Goal: Task Accomplishment & Management: Manage account settings

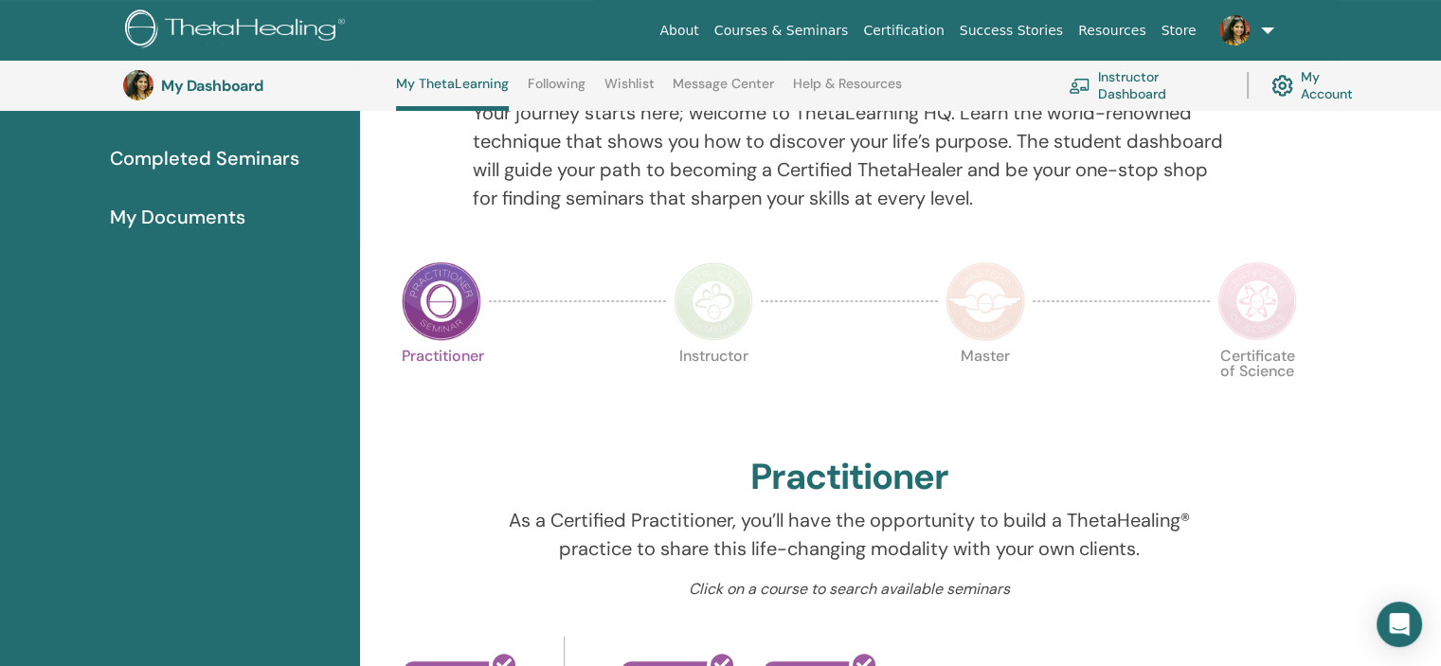
scroll to position [239, 0]
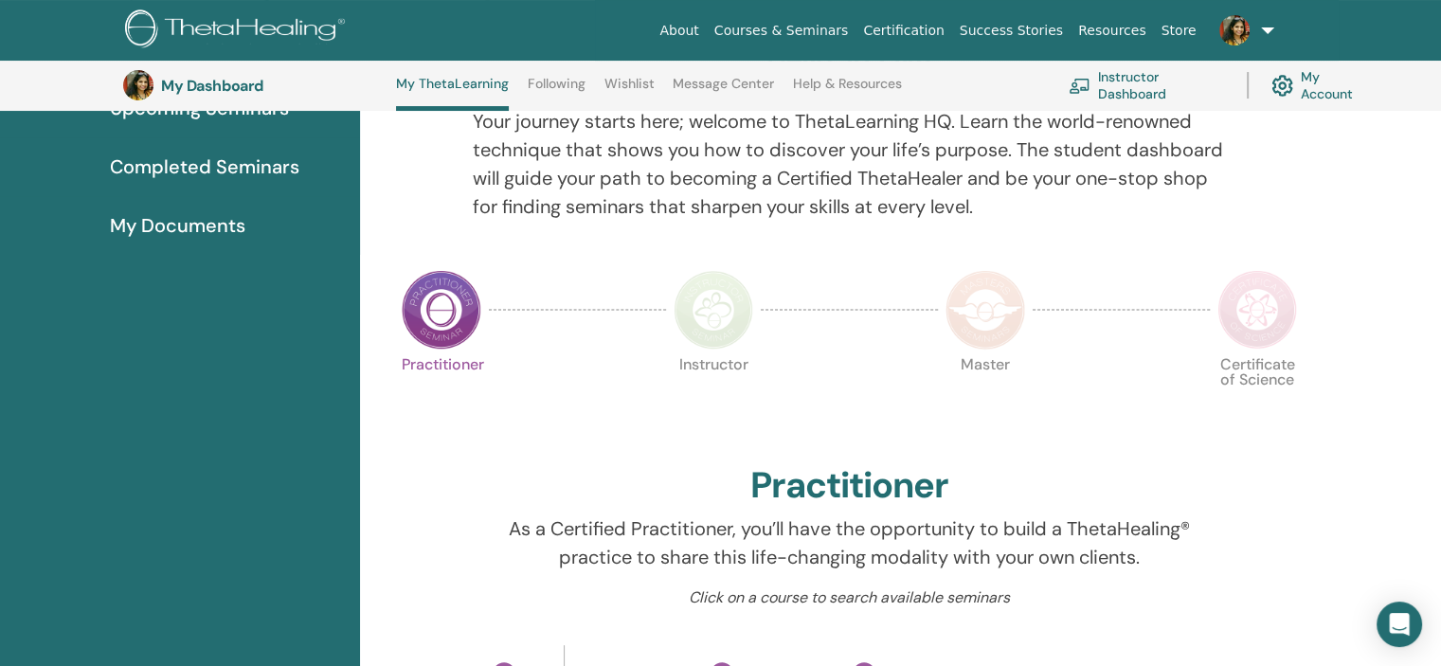
click at [718, 306] on img at bounding box center [714, 310] width 80 height 80
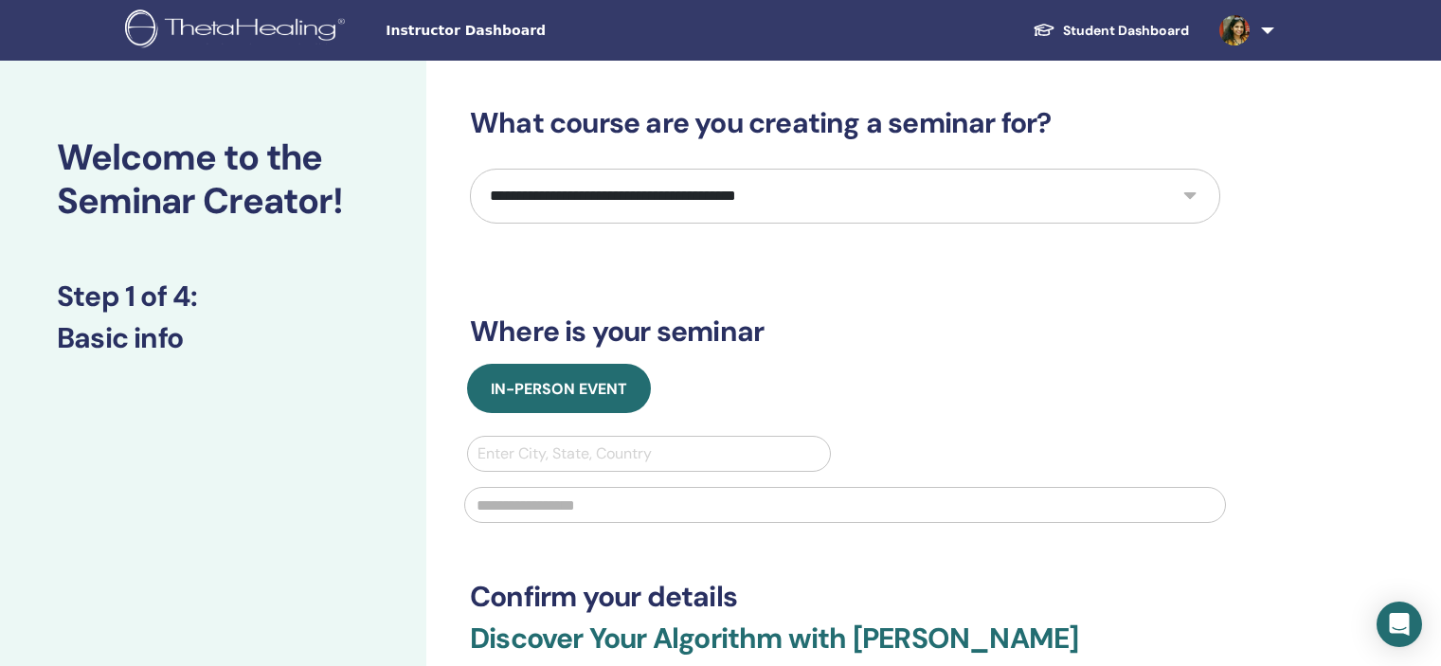
select select "****"
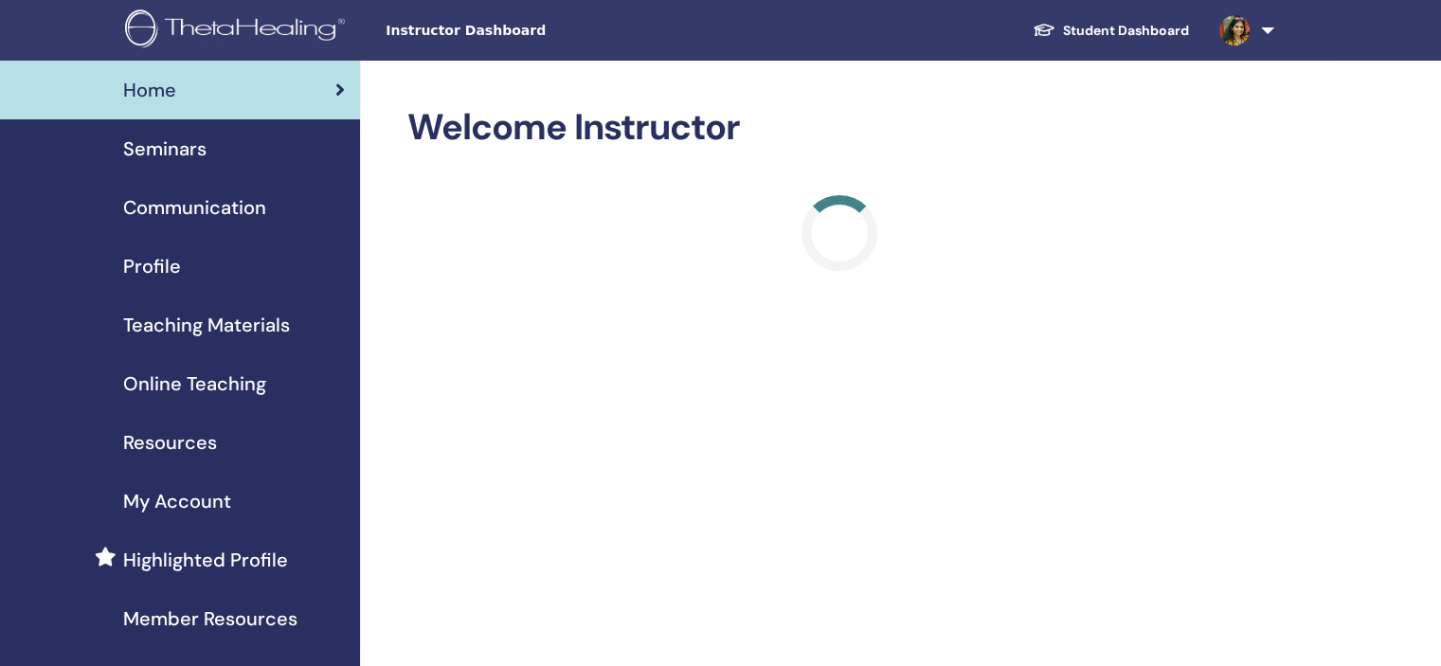
click at [188, 154] on span "Seminars" at bounding box center [164, 149] width 83 height 28
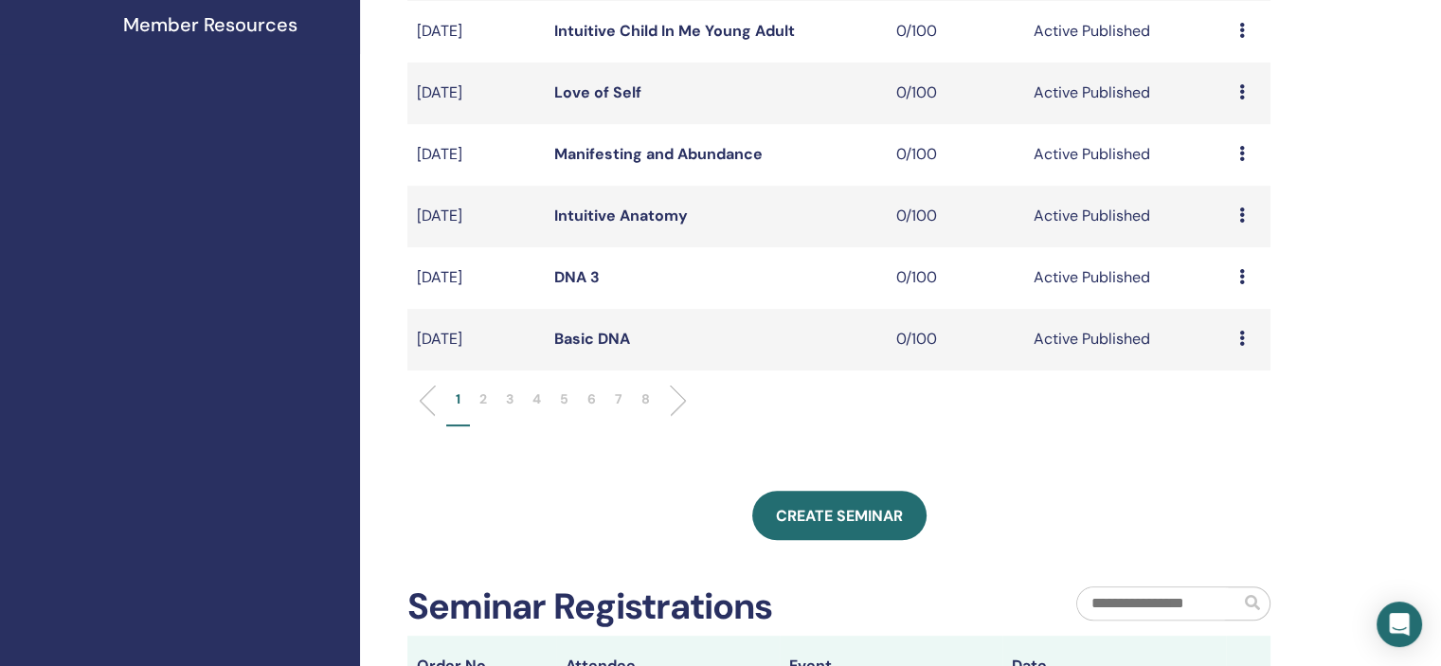
scroll to position [663, 0]
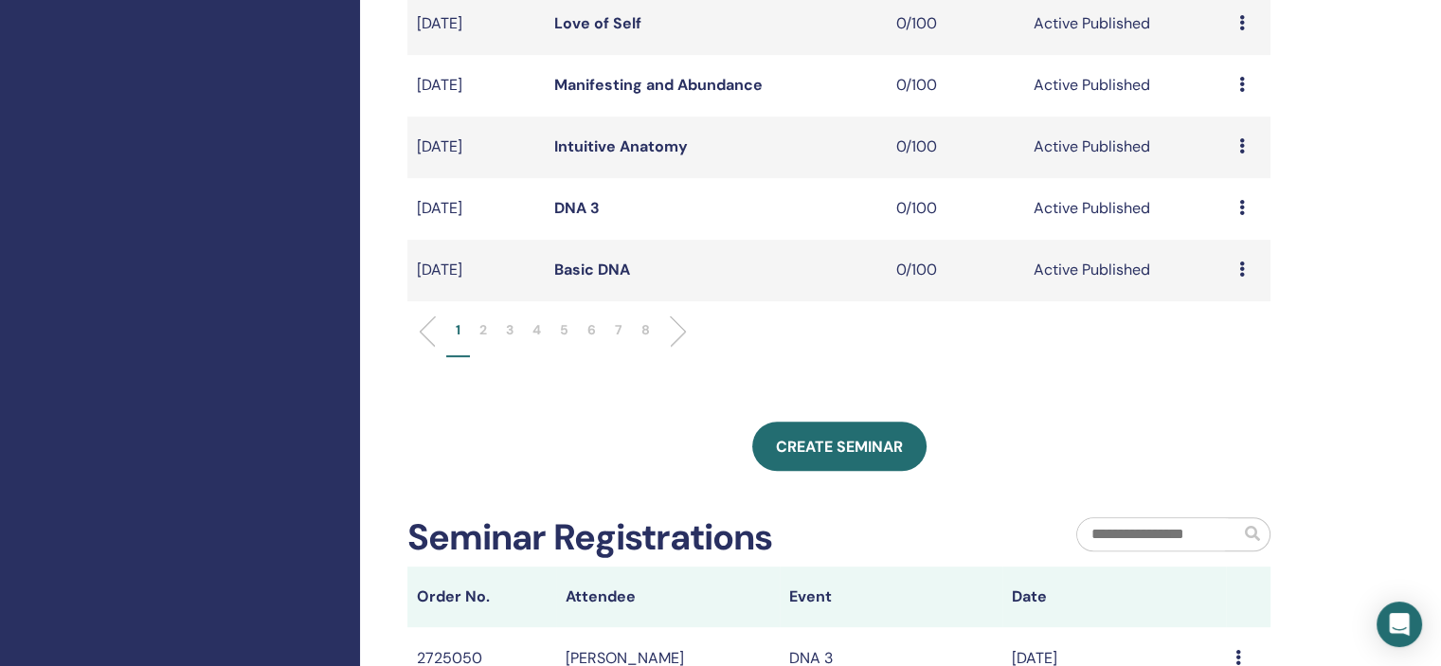
click at [586, 328] on li "6" at bounding box center [591, 338] width 27 height 37
click at [1241, 92] on icon at bounding box center [1243, 84] width 6 height 15
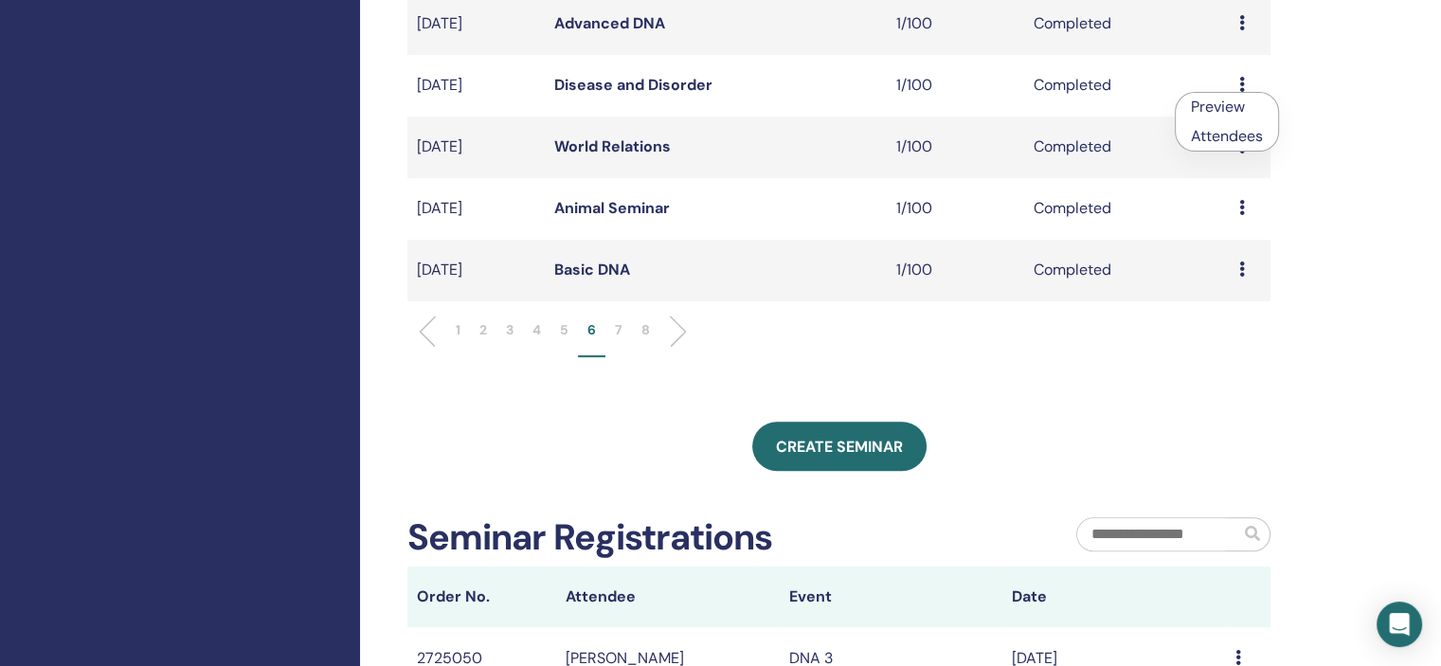
click at [1228, 135] on link "Attendees" at bounding box center [1227, 136] width 72 height 20
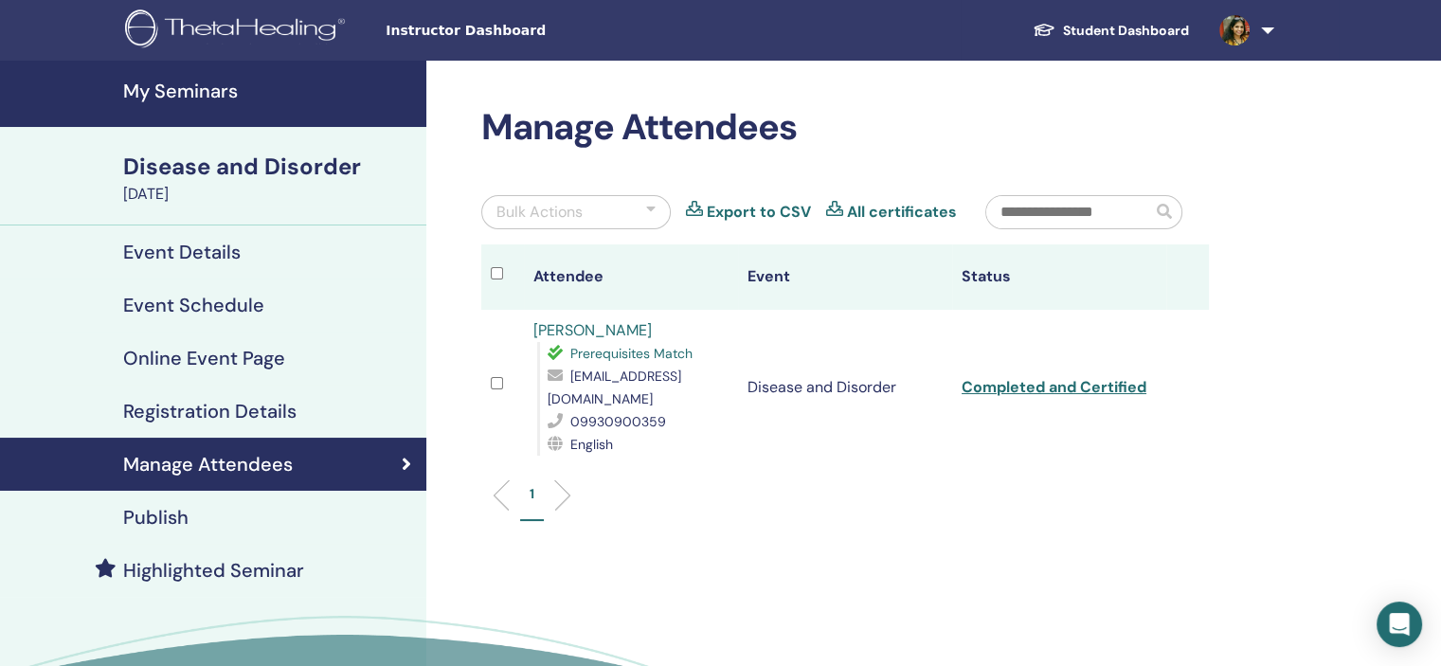
click at [595, 324] on link "pooja shah" at bounding box center [593, 330] width 118 height 20
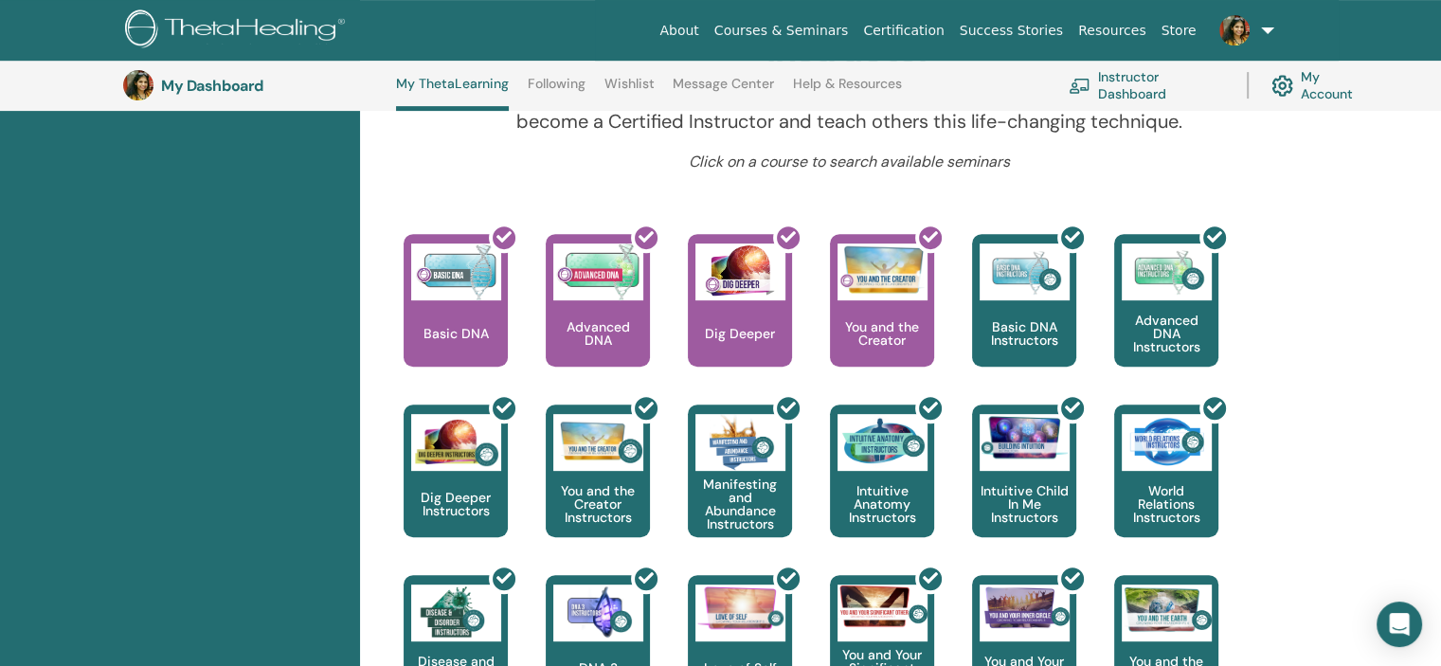
scroll to position [523, 0]
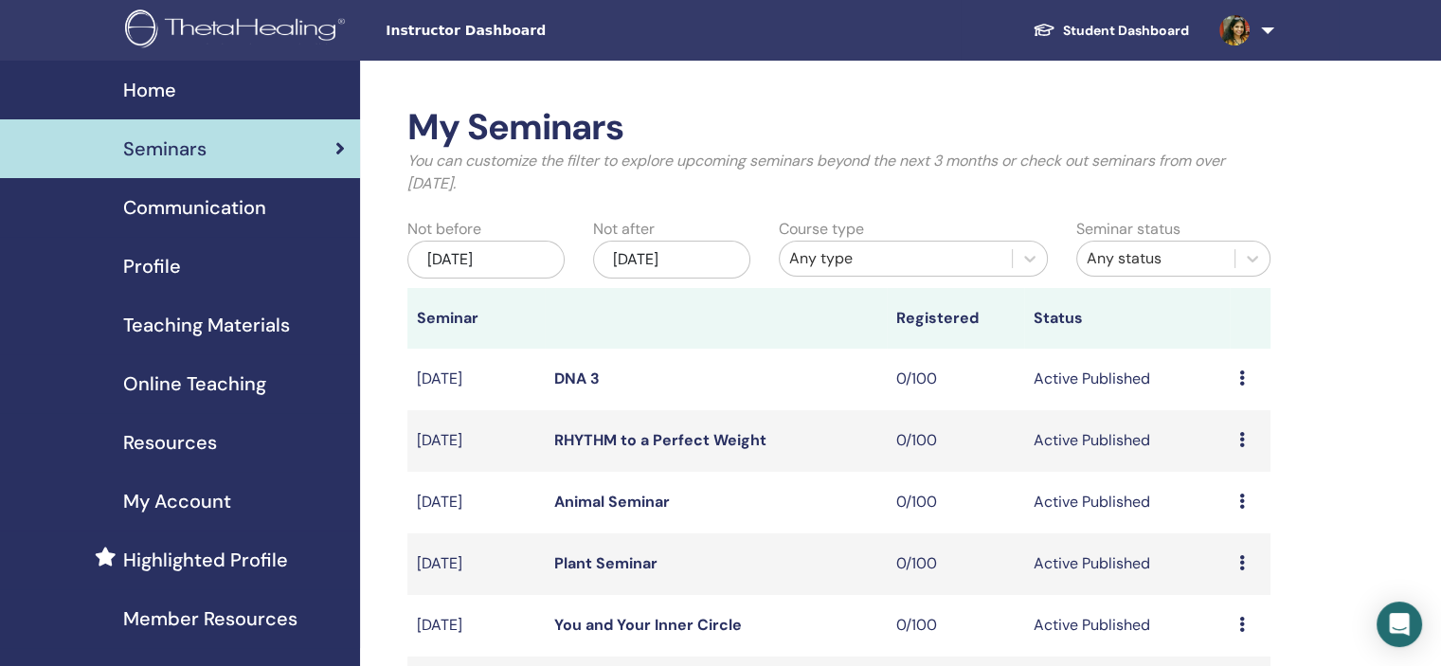
click at [245, 272] on div "Profile" at bounding box center [180, 266] width 330 height 28
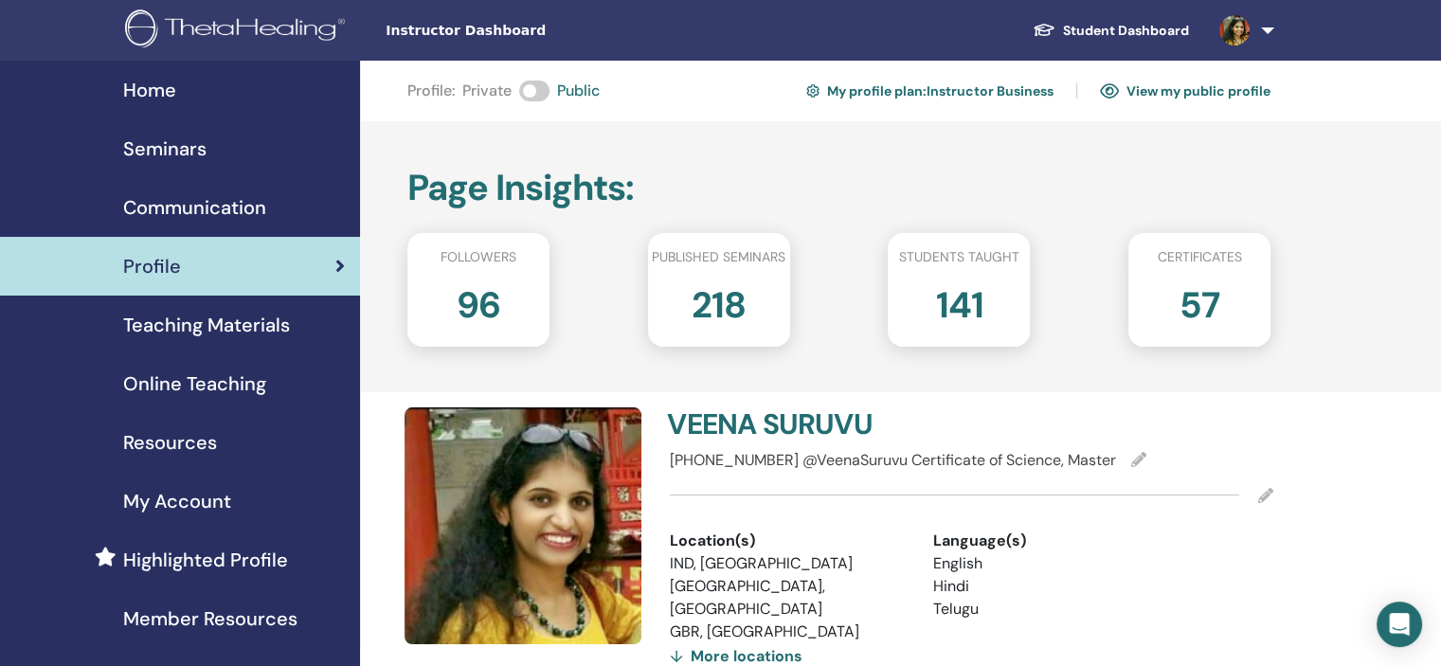
click at [235, 383] on span "Online Teaching" at bounding box center [194, 384] width 143 height 28
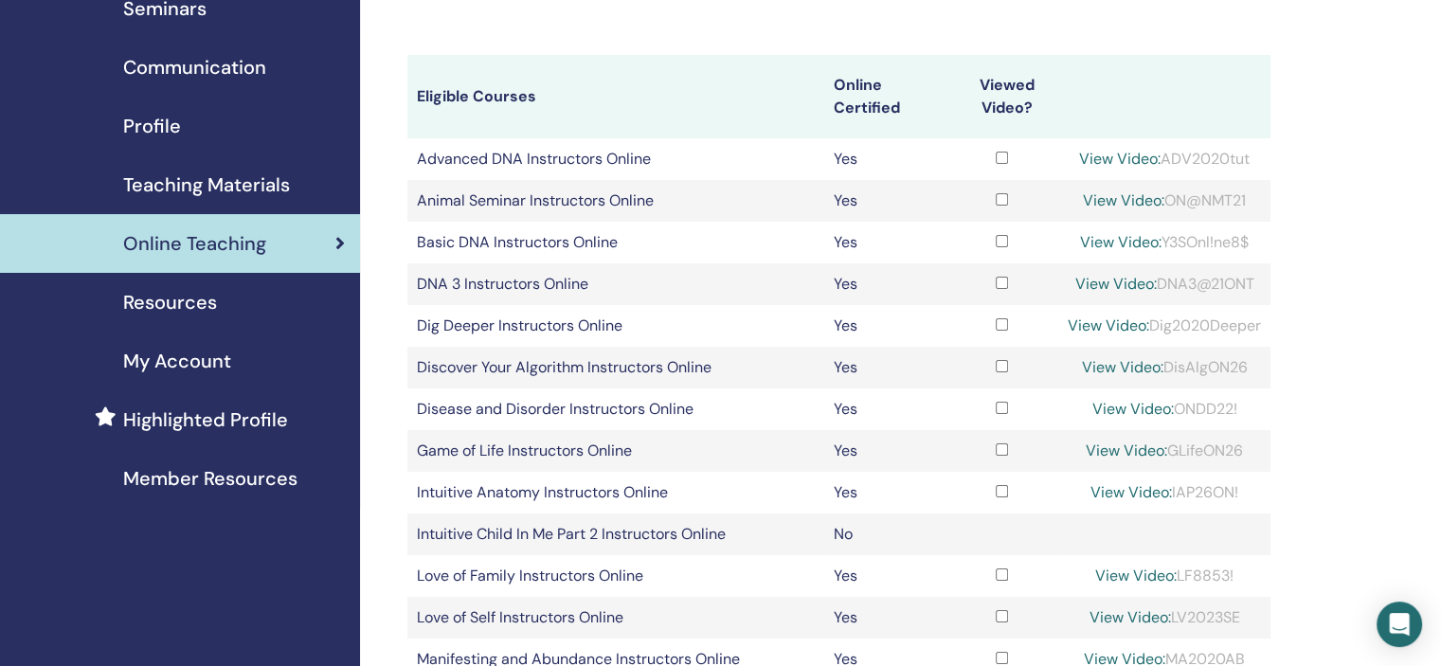
scroll to position [95, 0]
